Goal: Navigation & Orientation: Find specific page/section

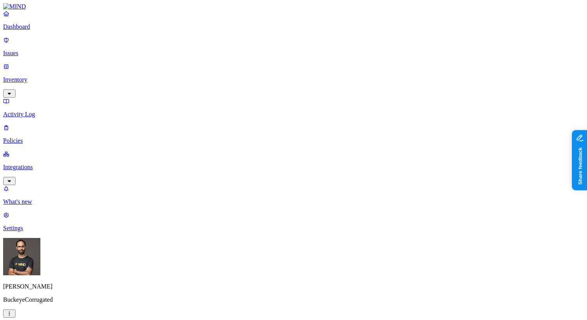
click at [44, 164] on p "Integrations" at bounding box center [293, 167] width 581 height 7
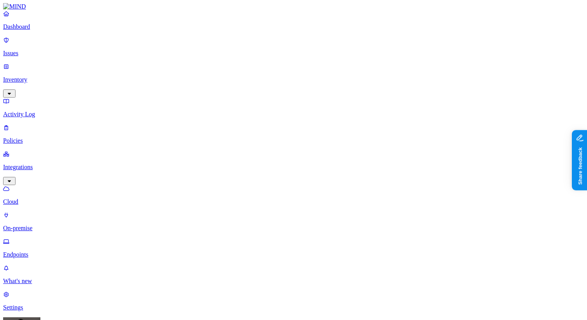
click at [47, 251] on p "Endpoints" at bounding box center [293, 254] width 581 height 7
click at [51, 225] on p "On-premise" at bounding box center [293, 228] width 581 height 7
click at [59, 198] on p "Cloud" at bounding box center [293, 201] width 581 height 7
click at [59, 76] on p "Inventory" at bounding box center [293, 79] width 581 height 7
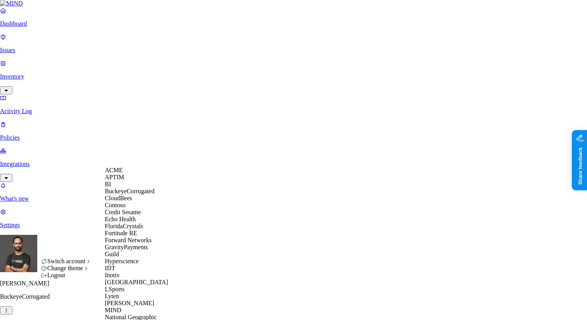
scroll to position [390, 0]
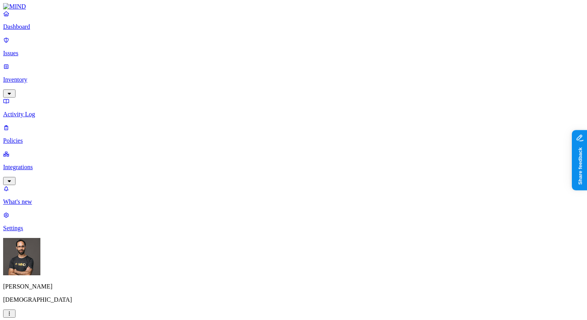
click at [57, 66] on link "Inventory" at bounding box center [293, 79] width 581 height 33
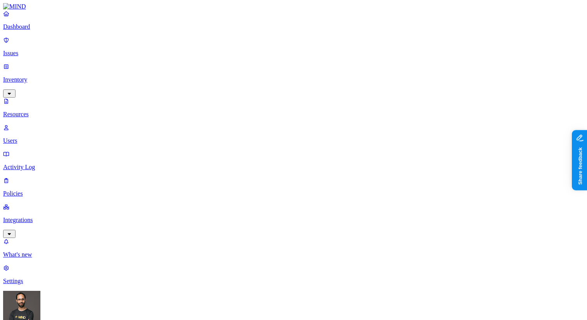
click at [52, 150] on link "Activity Log" at bounding box center [293, 160] width 581 height 20
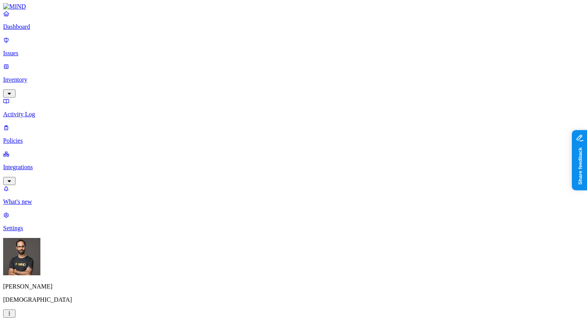
click at [48, 30] on link "Dashboard" at bounding box center [293, 20] width 581 height 20
click at [44, 67] on link "Inventory" at bounding box center [293, 79] width 581 height 33
